Goal: Information Seeking & Learning: Learn about a topic

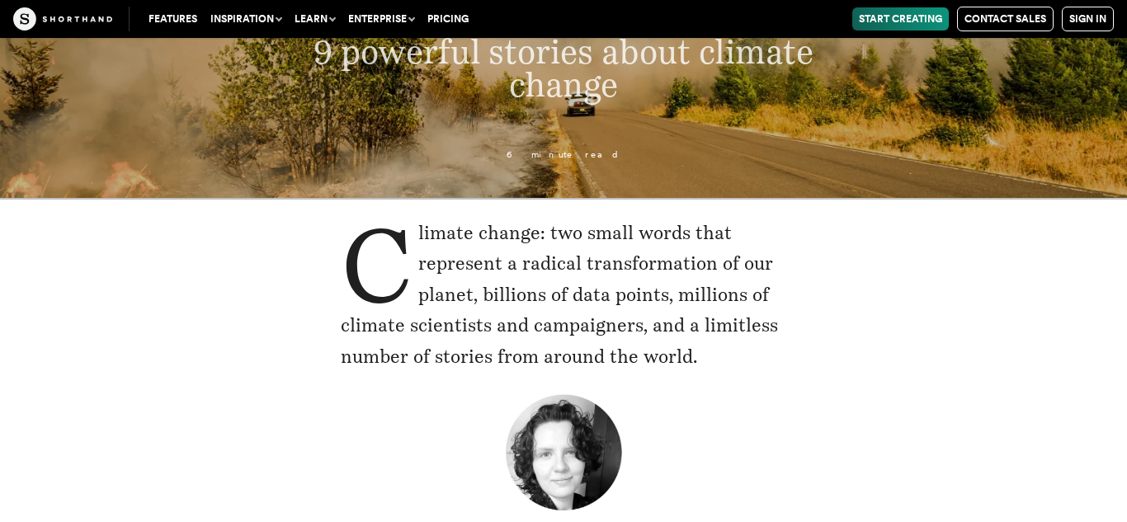
drag, startPoint x: 419, startPoint y: 232, endPoint x: 738, endPoint y: 370, distance: 348.0
click at [738, 370] on p "Climate change: two small words that represent a radical transformation of our …" at bounding box center [563, 295] width 445 height 154
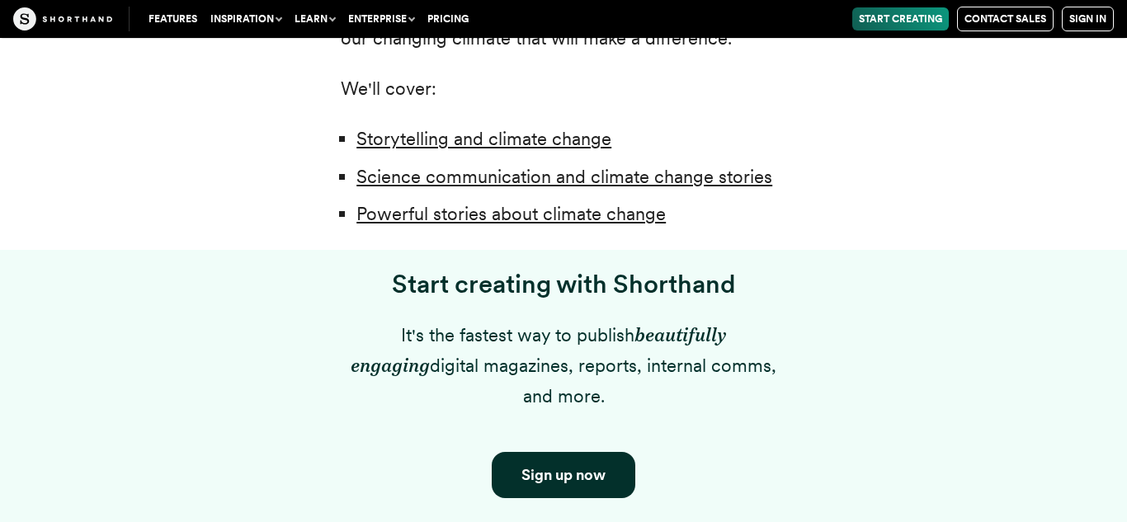
scroll to position [1314, 0]
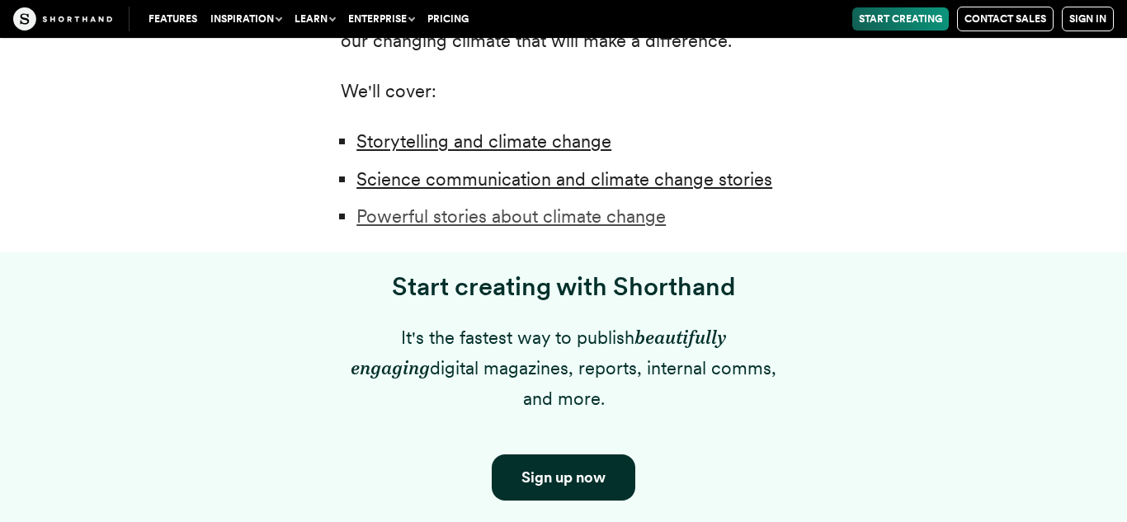
click at [530, 219] on link "Powerful stories about climate change" at bounding box center [510, 215] width 309 height 21
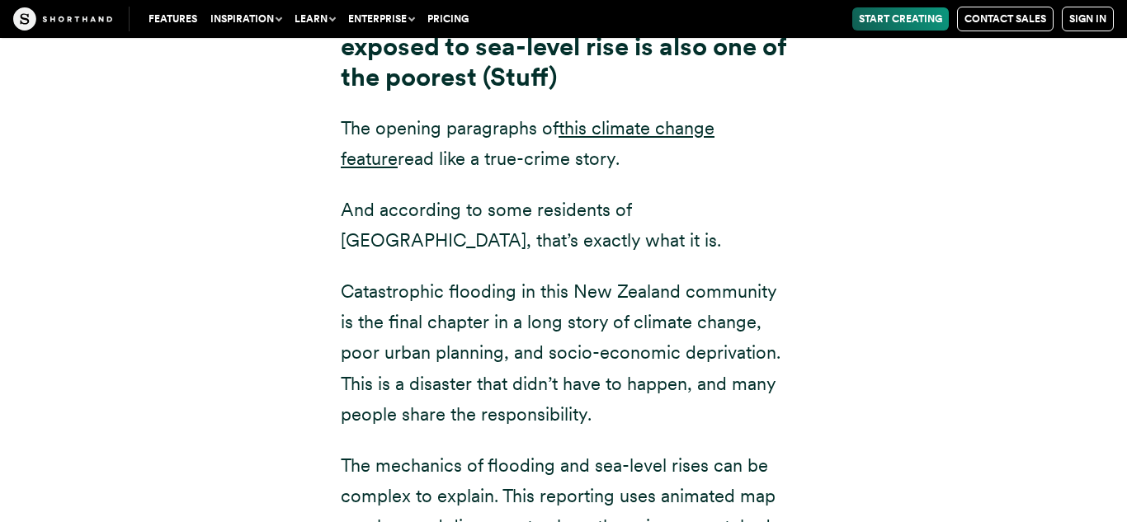
scroll to position [6203, 0]
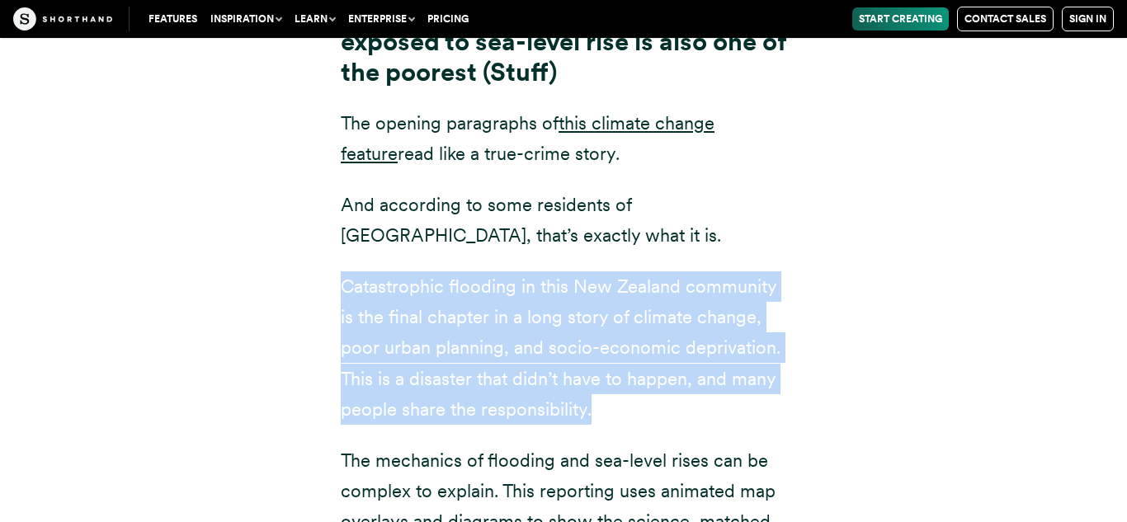
drag, startPoint x: 337, startPoint y: 188, endPoint x: 766, endPoint y: 316, distance: 448.4
click at [766, 316] on div "Down under: the community most-exposed to sea-level rise is also one of the poo…" at bounding box center [563, 355] width 511 height 717
copy p "Catastrophic flooding in this New Zealand community is the final chapter in a l…"
click at [641, 332] on p "Catastrophic flooding in this New Zealand community is the final chapter in a l…" at bounding box center [563, 348] width 445 height 154
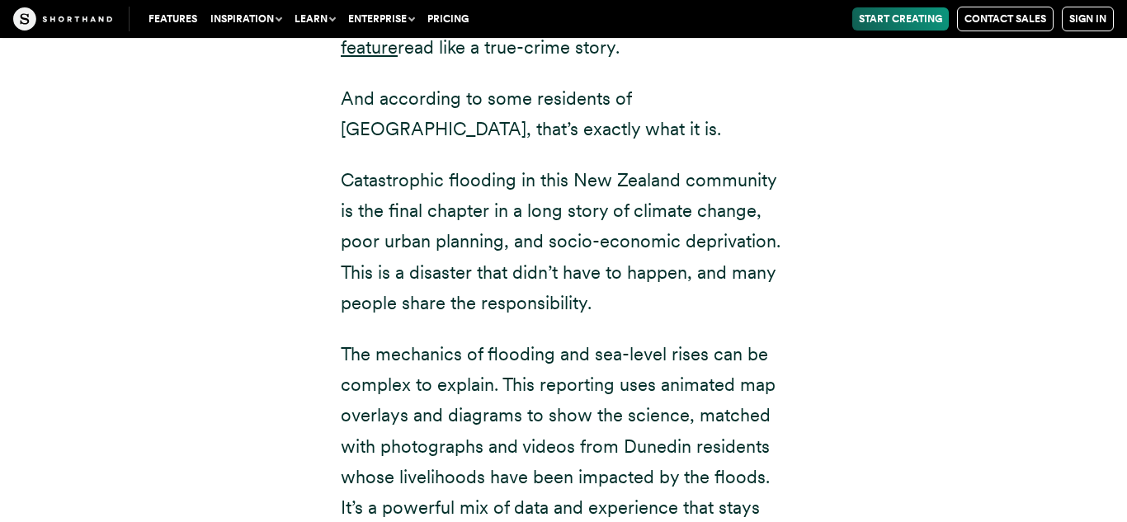
scroll to position [6318, 0]
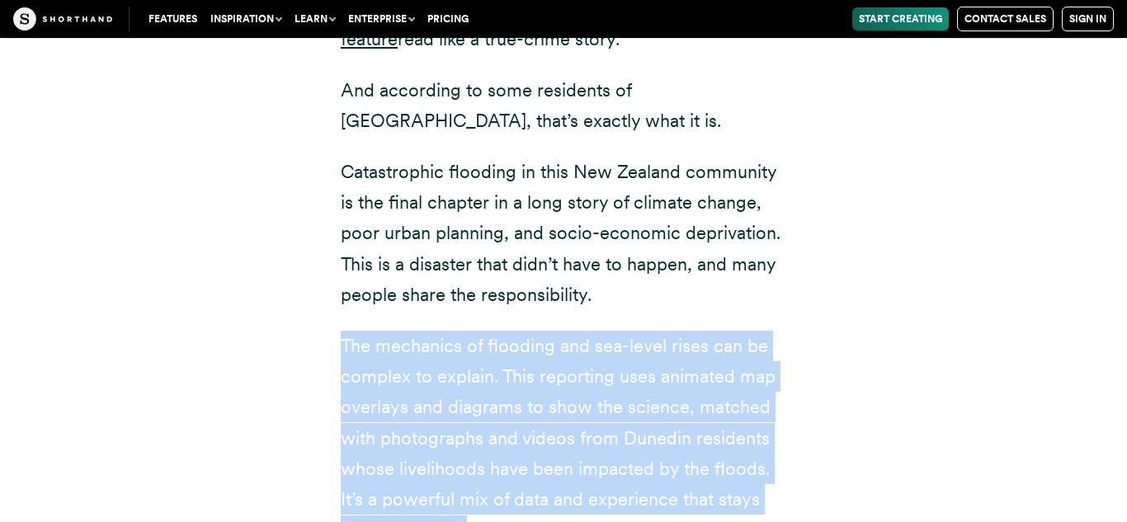
drag, startPoint x: 337, startPoint y: 249, endPoint x: 673, endPoint y: 455, distance: 394.3
click at [673, 455] on div "Down under: the community most-exposed to sea-level rise is also one of the poo…" at bounding box center [563, 240] width 511 height 717
copy div "The mechanics of flooding and sea-level rises can be complex to explain. This r…"
